Goal: Navigation & Orientation: Find specific page/section

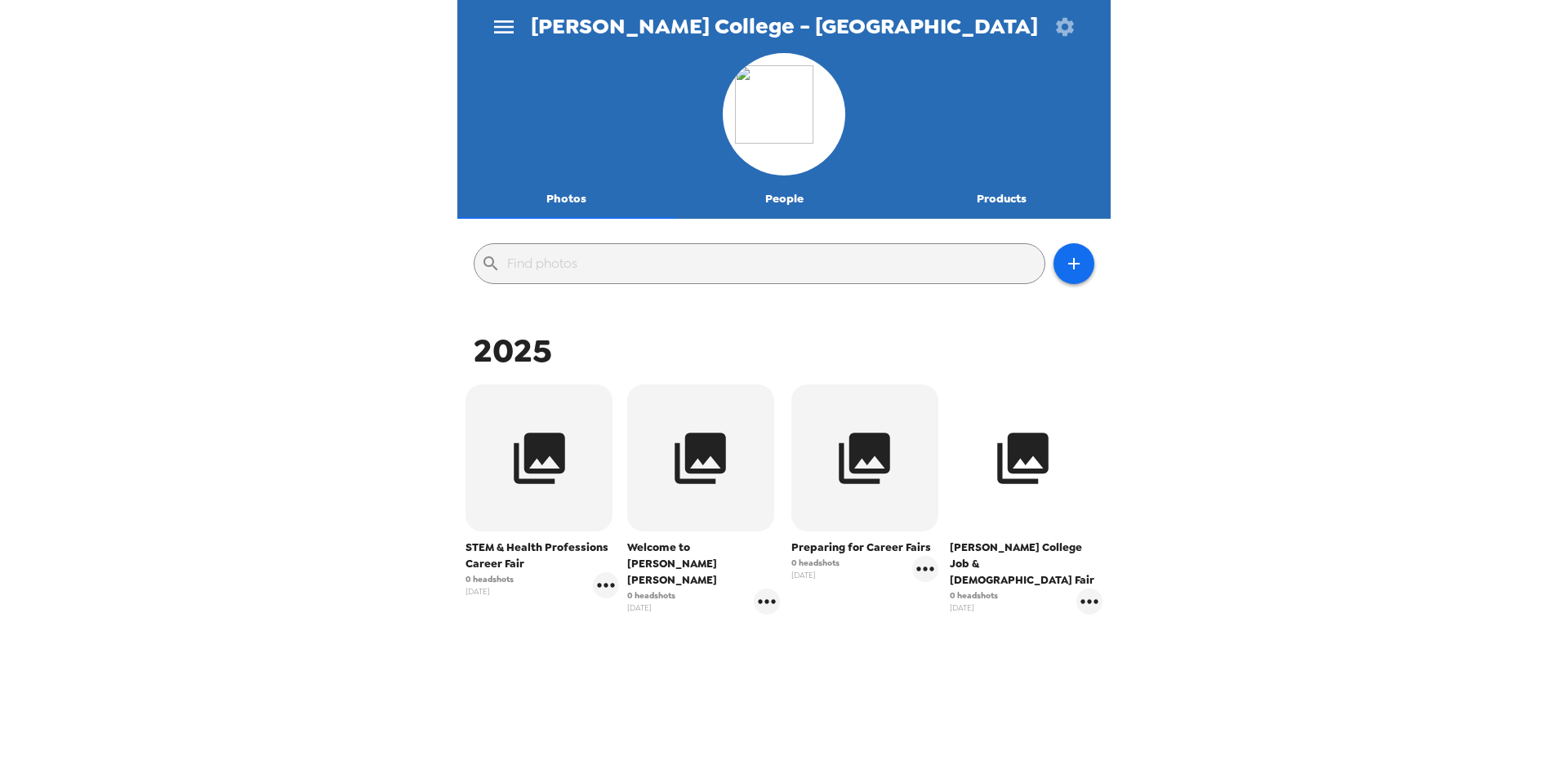
click at [1021, 520] on button "button" at bounding box center [1024, 458] width 147 height 147
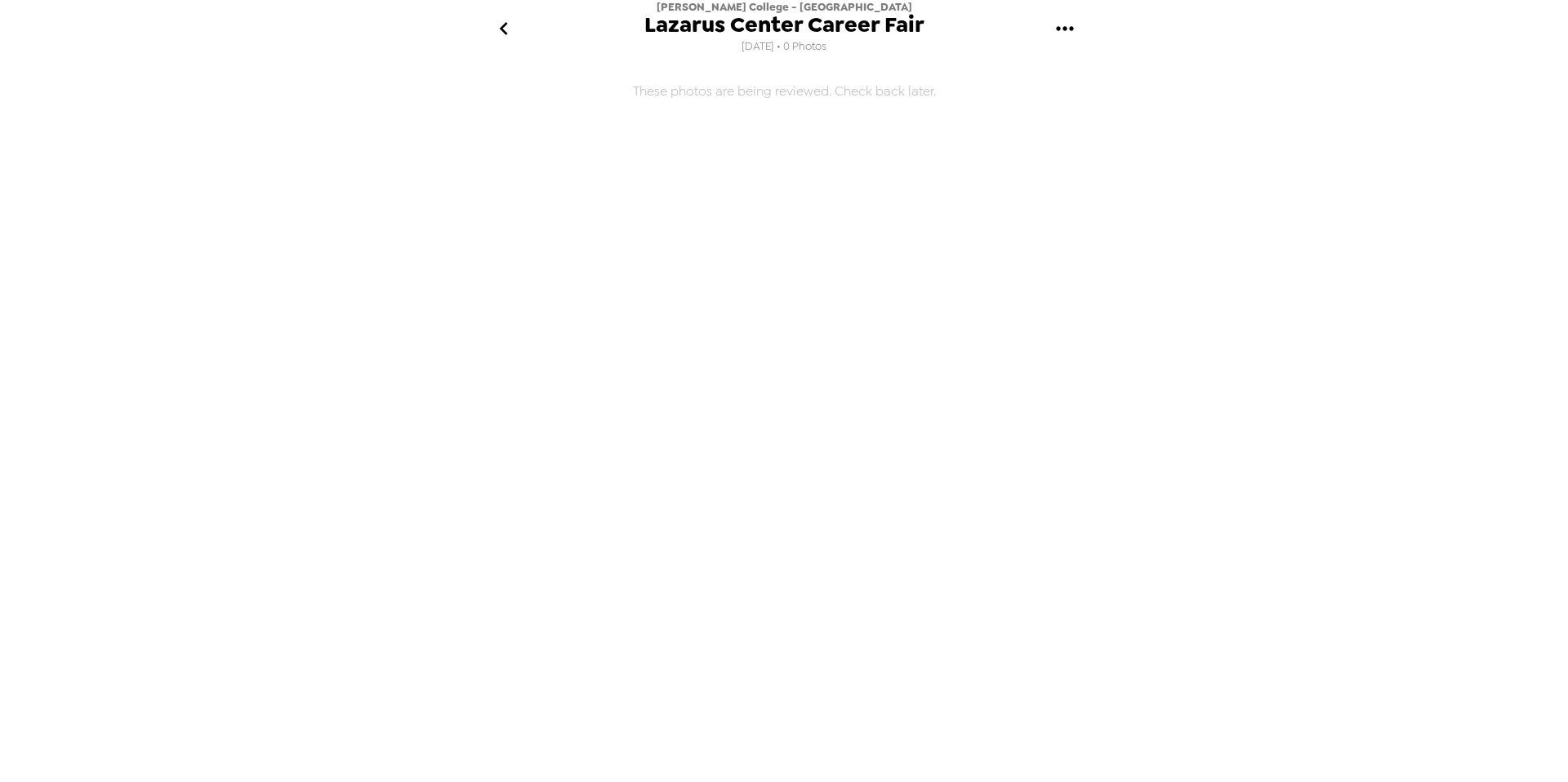
click at [503, 23] on icon "go back" at bounding box center [504, 29] width 26 height 26
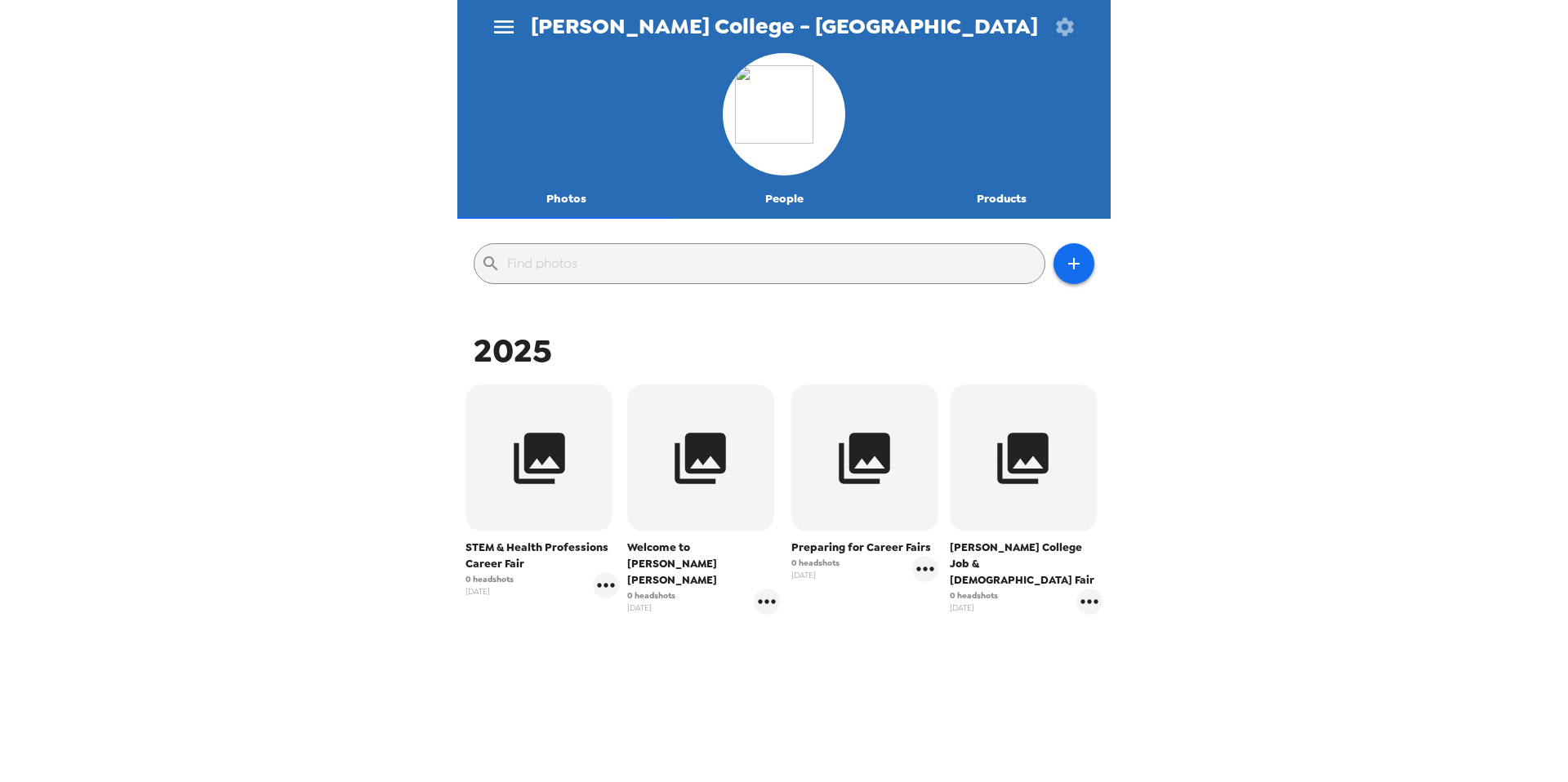
click at [1018, 200] on button "Products" at bounding box center [1001, 199] width 218 height 39
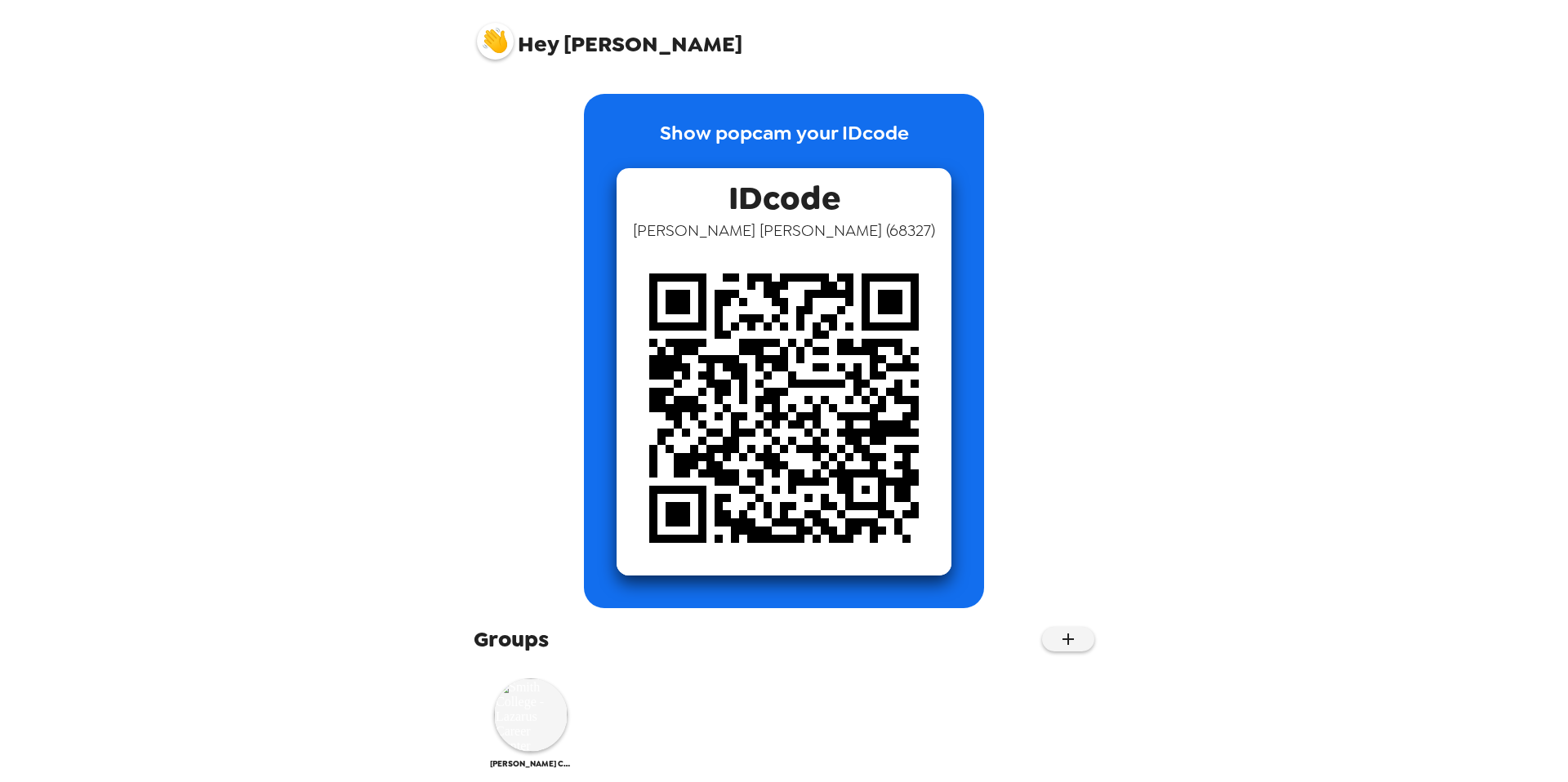
scroll to position [19, 0]
